Goal: Task Accomplishment & Management: Use online tool/utility

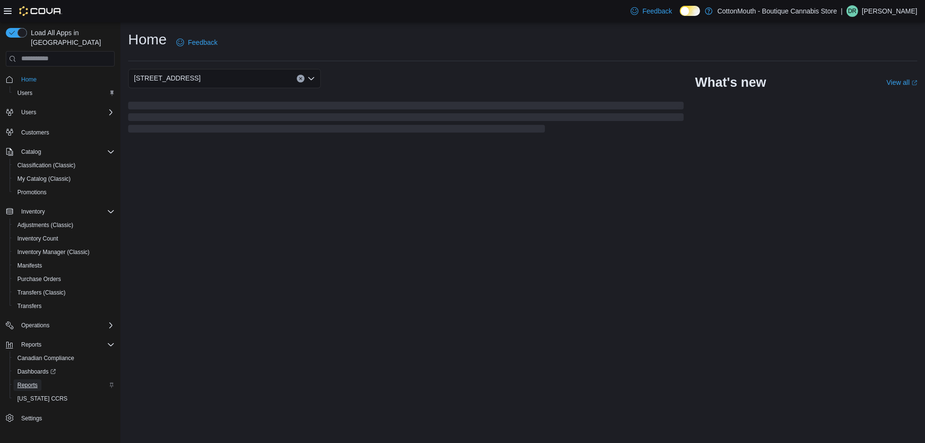
click at [39, 379] on link "Reports" at bounding box center [27, 385] width 28 height 12
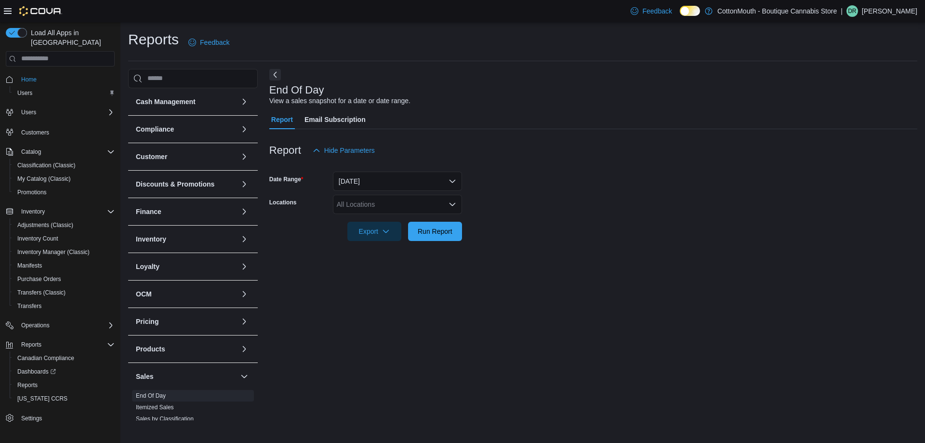
click at [361, 206] on div "All Locations" at bounding box center [397, 204] width 129 height 19
click at [362, 227] on button "CottonMouth - Boutique Cannabis Store" at bounding box center [397, 221] width 129 height 14
click at [362, 227] on button "1120 Davie St" at bounding box center [397, 221] width 129 height 14
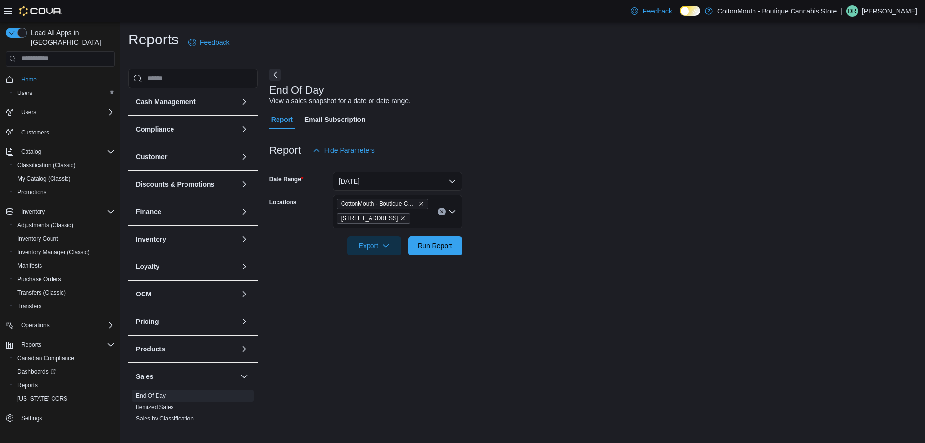
click at [350, 336] on div "End Of Day View a sales snapshot for a date or date range. Report Email Subscri…" at bounding box center [593, 244] width 648 height 351
click at [452, 244] on span "Run Report" at bounding box center [435, 245] width 35 height 10
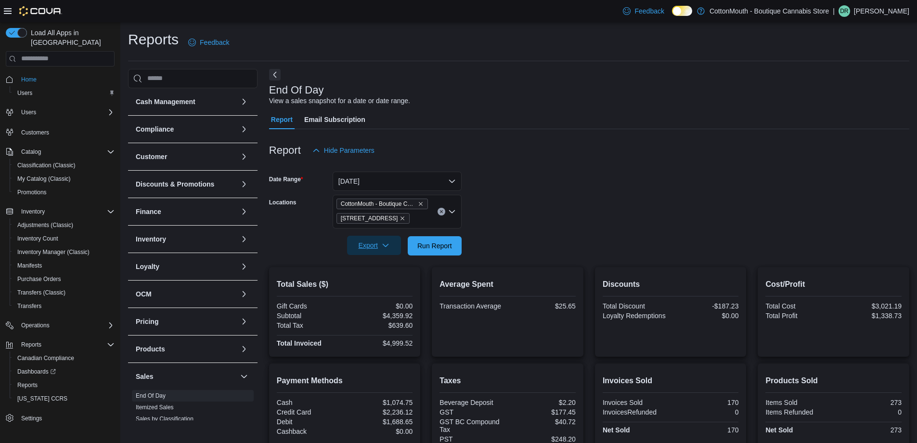
click at [392, 246] on span "Export" at bounding box center [374, 244] width 42 height 19
click at [400, 280] on button "Export to Pdf" at bounding box center [375, 283] width 55 height 19
